Goal: Check status: Check status

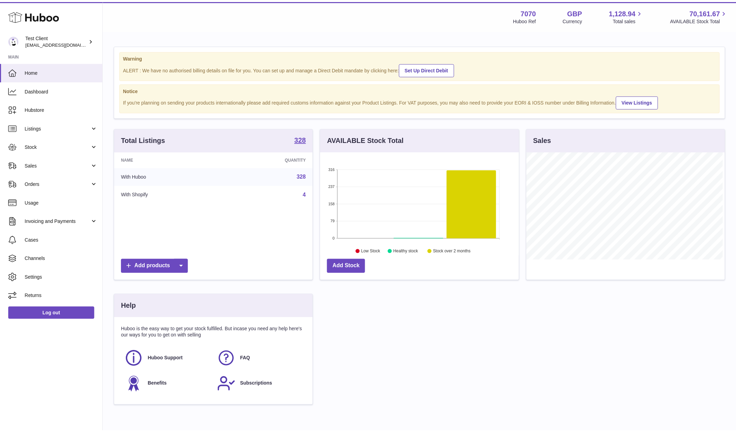
scroll to position [108, 201]
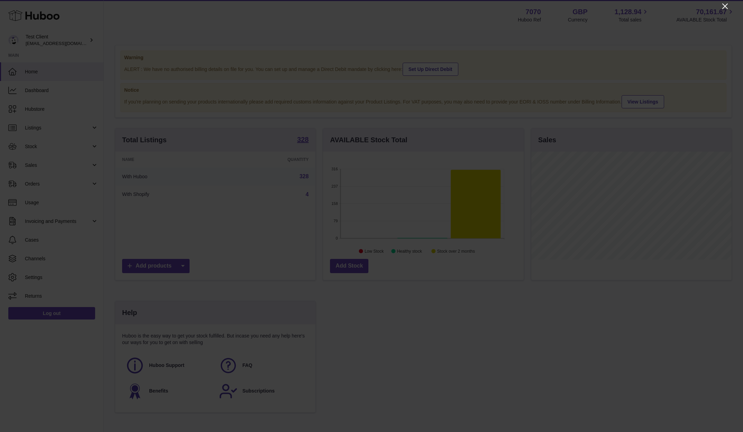
click at [727, 7] on icon "Close" at bounding box center [725, 6] width 8 height 8
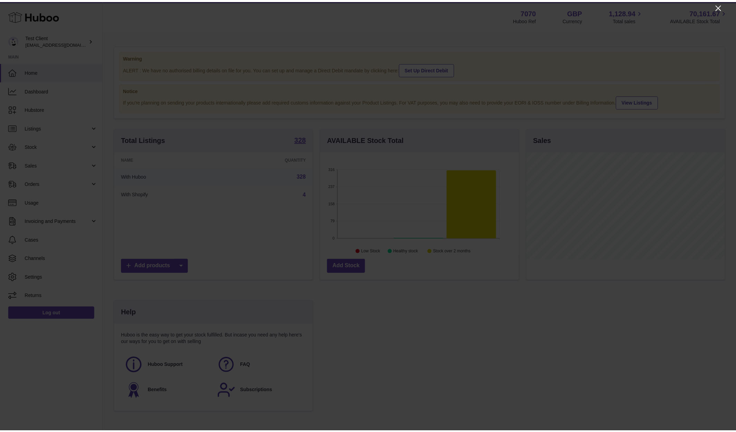
scroll to position [345752, 345662]
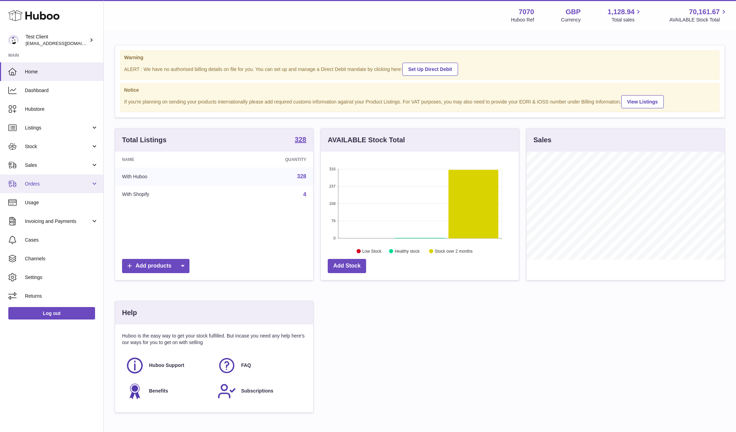
click at [26, 182] on span "Orders" at bounding box center [58, 184] width 66 height 7
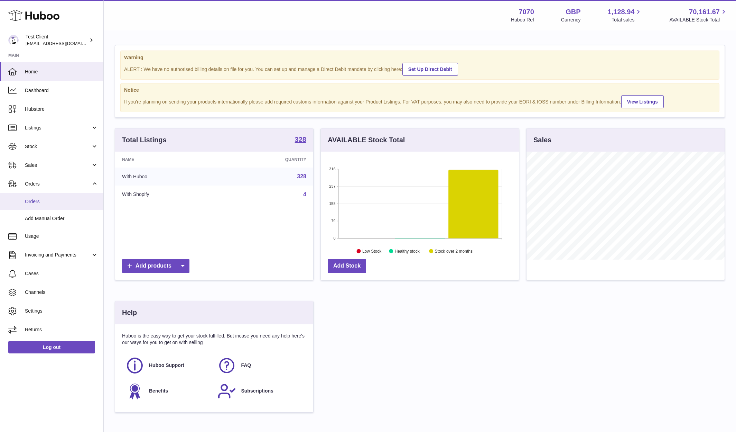
click at [37, 201] on span "Orders" at bounding box center [61, 201] width 73 height 7
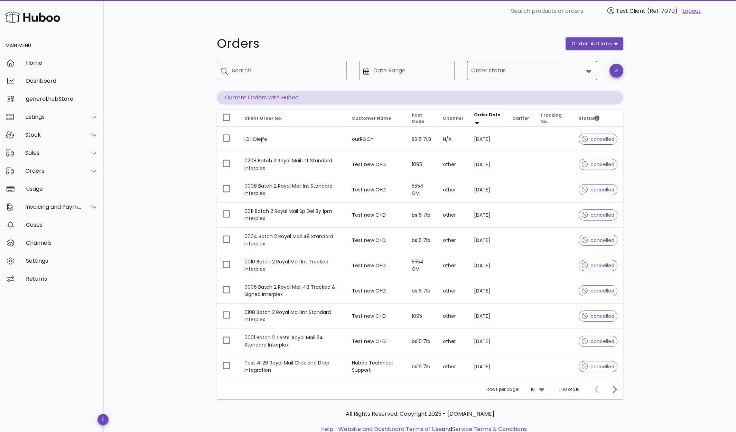
click at [498, 71] on input "Order status" at bounding box center [527, 70] width 112 height 11
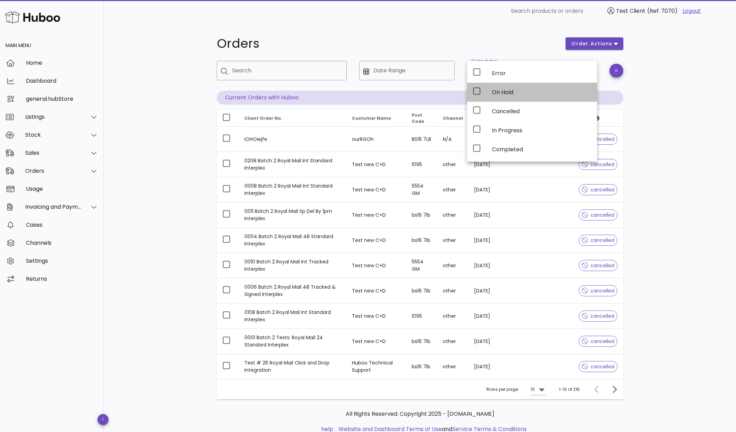
click at [478, 92] on icon at bounding box center [477, 91] width 8 height 8
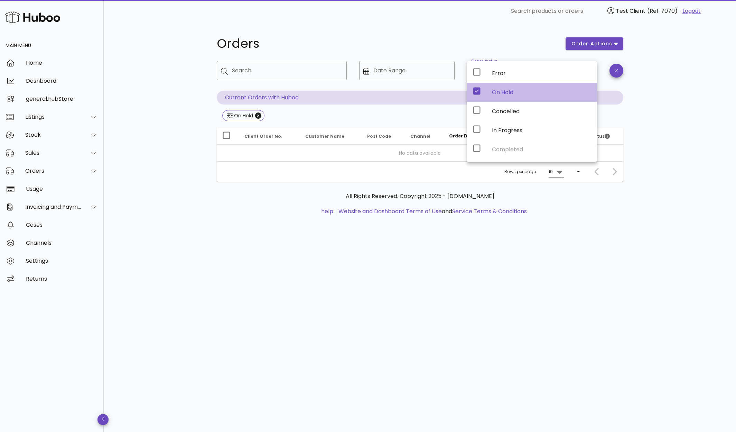
click at [475, 91] on icon at bounding box center [477, 91] width 8 height 8
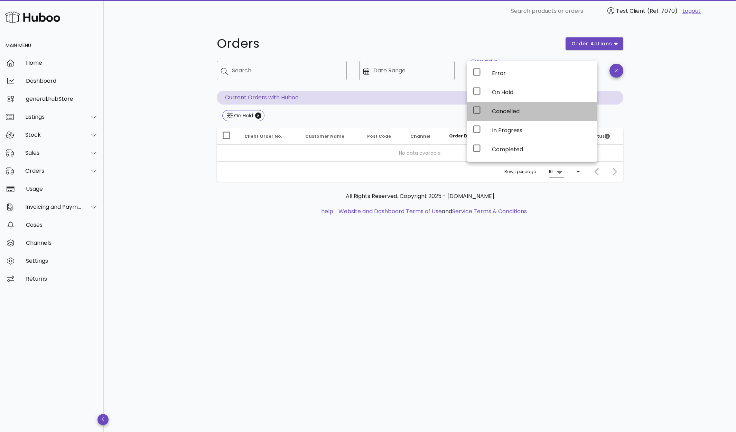
click at [476, 108] on icon at bounding box center [477, 110] width 8 height 8
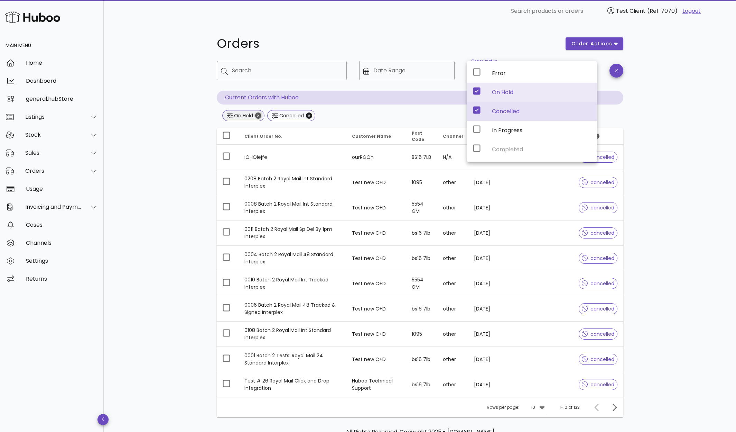
click at [259, 114] on icon "Close" at bounding box center [258, 115] width 6 height 6
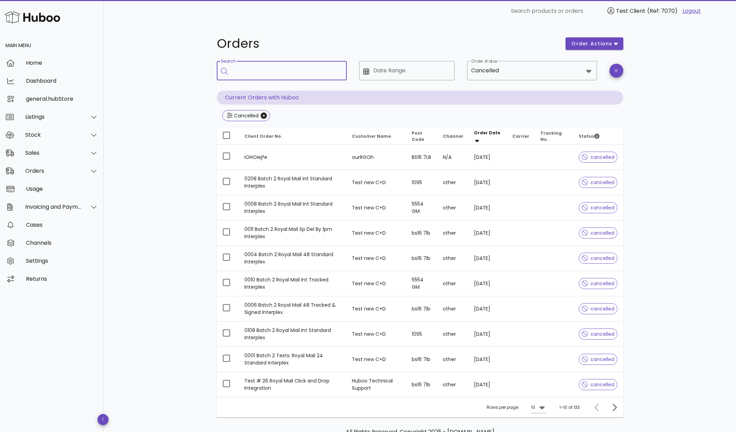
click at [286, 67] on input "Search" at bounding box center [286, 70] width 109 height 11
type input "*********"
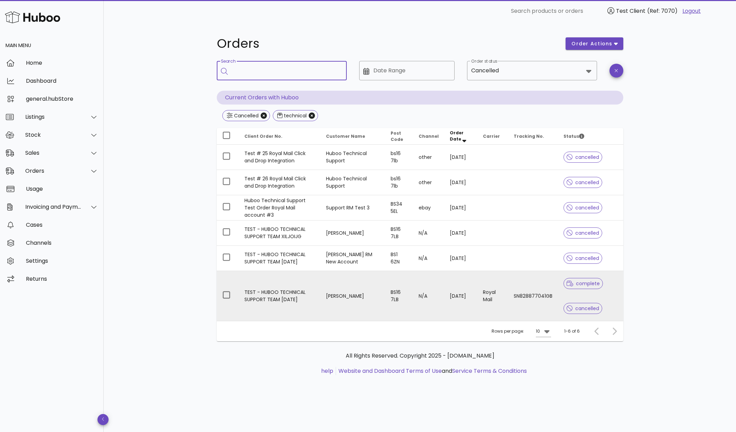
click at [353, 293] on td "Jason" at bounding box center [353, 296] width 65 height 50
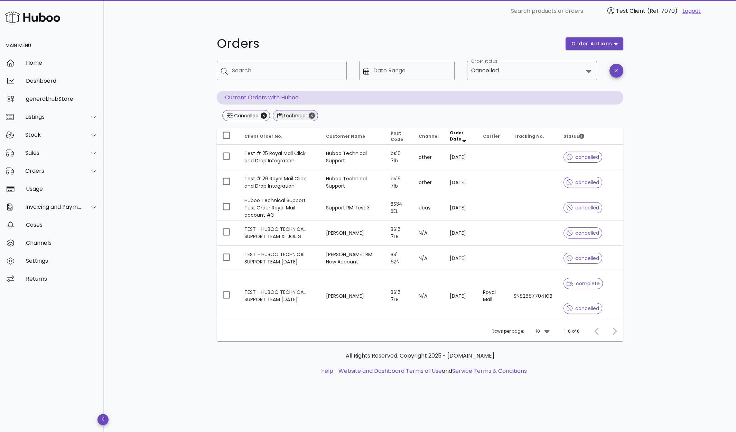
click at [312, 116] on icon "Close" at bounding box center [312, 115] width 6 height 6
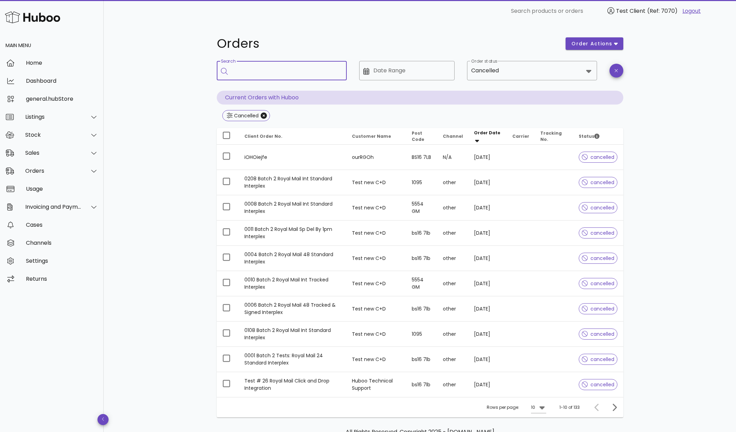
click at [274, 69] on input "Search" at bounding box center [286, 70] width 109 height 11
type input "*****"
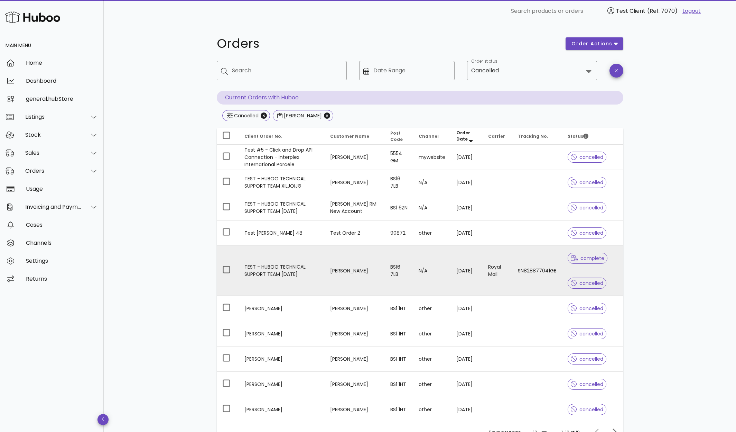
click at [385, 266] on td "BS16 7LB" at bounding box center [399, 271] width 29 height 50
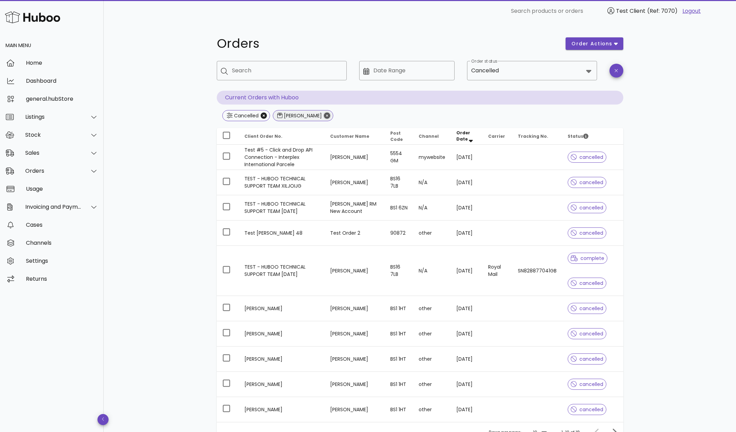
click at [324, 114] on icon "Close" at bounding box center [327, 115] width 6 height 6
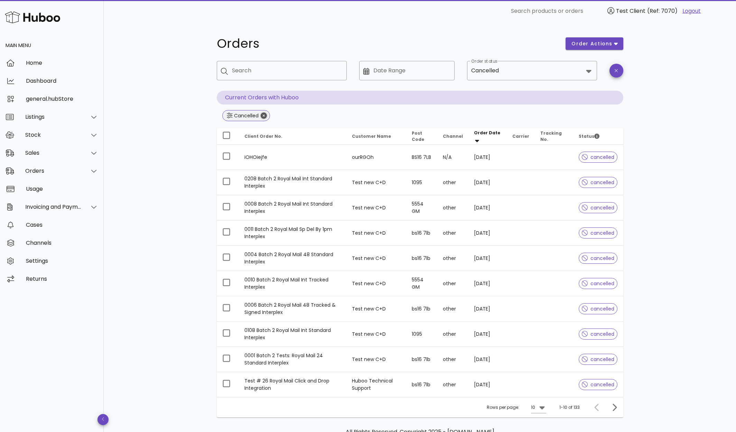
click at [264, 114] on icon "Close" at bounding box center [264, 115] width 6 height 6
